Goal: Information Seeking & Learning: Find specific fact

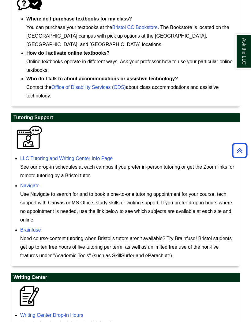
scroll to position [390, 0]
click at [32, 183] on link "Navigate" at bounding box center [29, 185] width 19 height 5
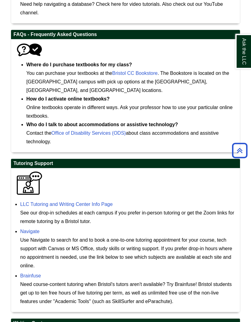
scroll to position [344, 0]
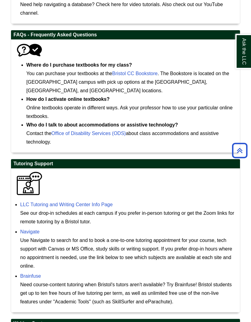
click at [100, 202] on link "LLC Tutoring and Writing Center Info Page" at bounding box center [66, 204] width 92 height 5
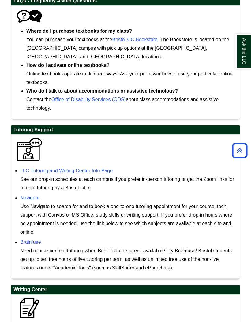
scroll to position [378, 0]
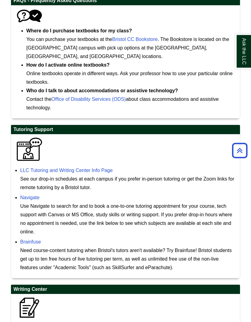
click at [29, 195] on link "Navigate" at bounding box center [29, 197] width 19 height 5
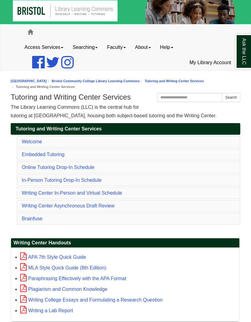
scroll to position [2, 0]
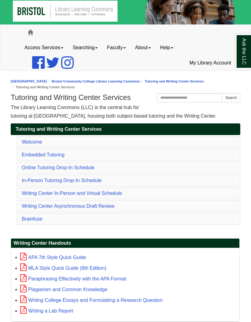
click at [86, 165] on link "Online Tutoring Drop-In Schedule" at bounding box center [58, 167] width 72 height 5
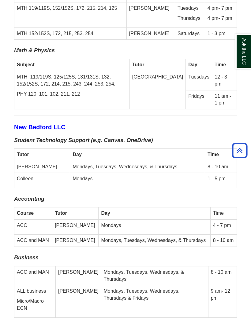
scroll to position [2298, 0]
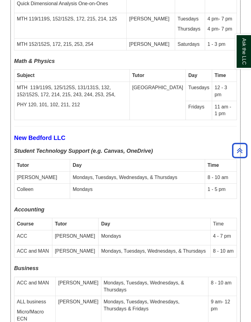
click at [47, 299] on p "ALL business" at bounding box center [35, 302] width 36 height 7
click at [217, 296] on td "9 am- 12 pm" at bounding box center [222, 312] width 28 height 32
click at [189, 296] on td "Mondays, Tuesdays, Wednesdays, Thursdays & Fridays" at bounding box center [154, 312] width 107 height 32
click at [221, 296] on td "9 am- 12 pm" at bounding box center [222, 312] width 28 height 32
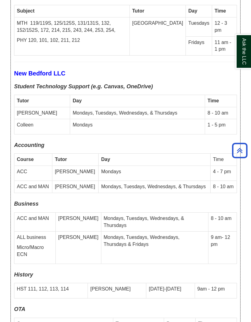
scroll to position [2362, 0]
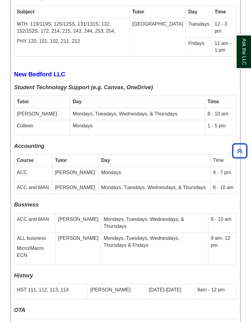
click at [226, 232] on td "9 am- 12 pm" at bounding box center [222, 248] width 28 height 32
click at [223, 232] on td "9 am- 12 pm" at bounding box center [222, 248] width 28 height 32
click at [222, 232] on td "9 am- 12 pm" at bounding box center [222, 248] width 28 height 32
click at [223, 232] on td "9 am- 12 pm" at bounding box center [222, 248] width 28 height 32
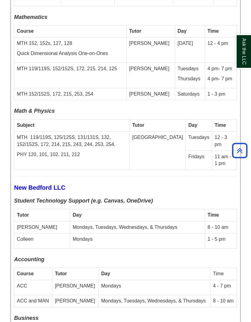
scroll to position [2249, 0]
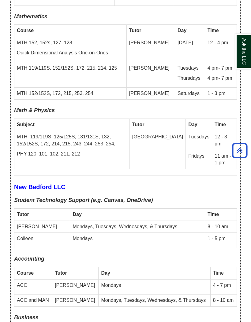
click at [57, 184] on b "New Bedford LLC" at bounding box center [39, 187] width 51 height 7
click at [49, 184] on b "New Bedford LLC" at bounding box center [39, 187] width 51 height 7
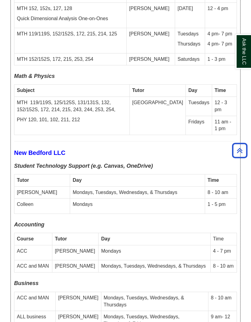
scroll to position [2297, 0]
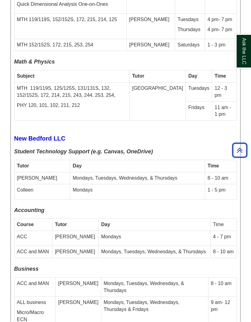
click at [101, 278] on td "Mondays, Tuesdays, Wednesdays, & Thursdays" at bounding box center [154, 287] width 107 height 19
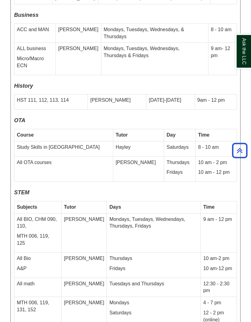
scroll to position [2531, 0]
